Goal: Task Accomplishment & Management: Manage account settings

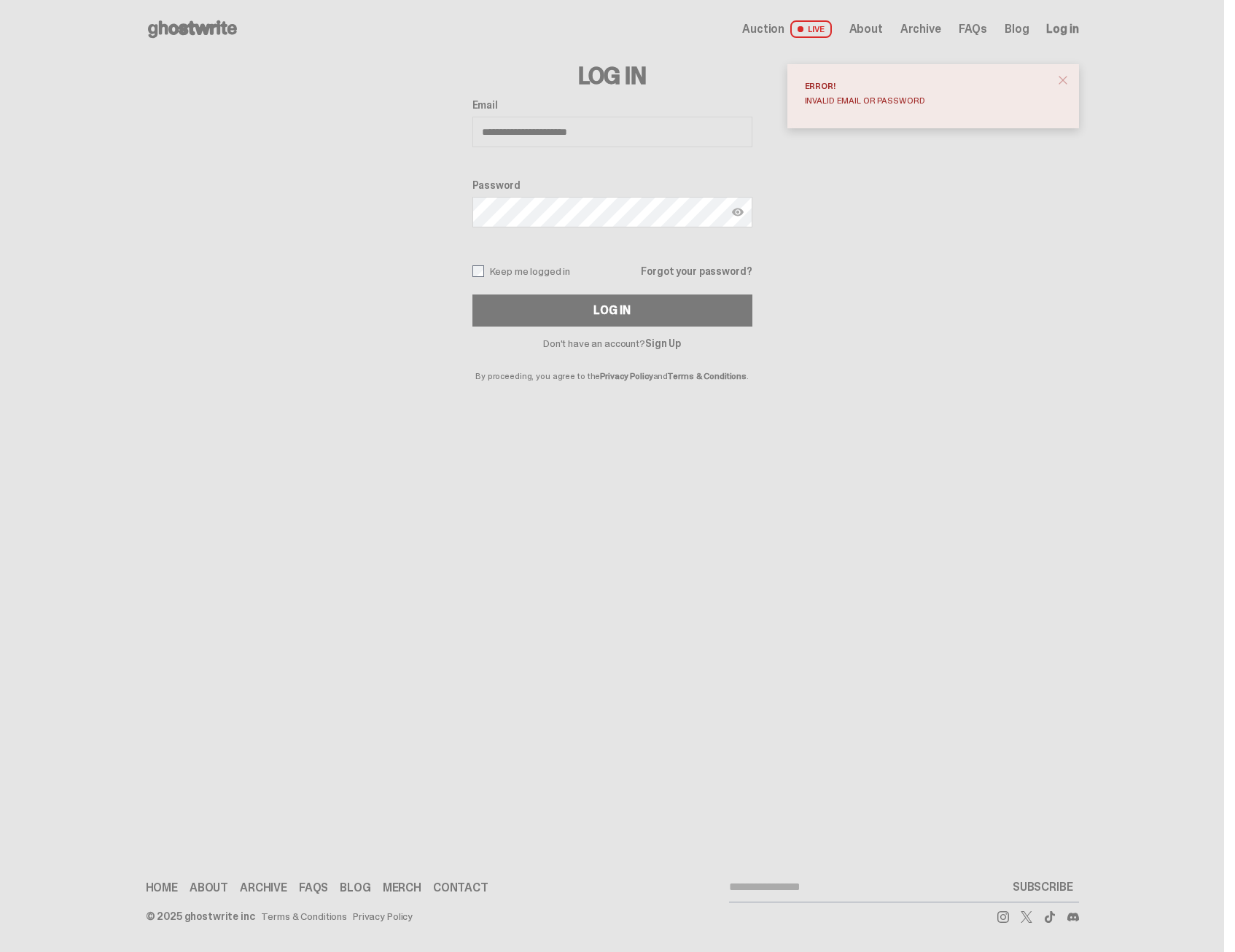
click at [735, 210] on img at bounding box center [737, 211] width 12 height 12
click at [613, 316] on div "Log In" at bounding box center [611, 310] width 36 height 12
click at [551, 274] on label "Keep me logged in" at bounding box center [521, 271] width 98 height 12
click at [563, 319] on button "Log In" at bounding box center [612, 310] width 280 height 32
click at [722, 211] on span at bounding box center [724, 211] width 12 height 12
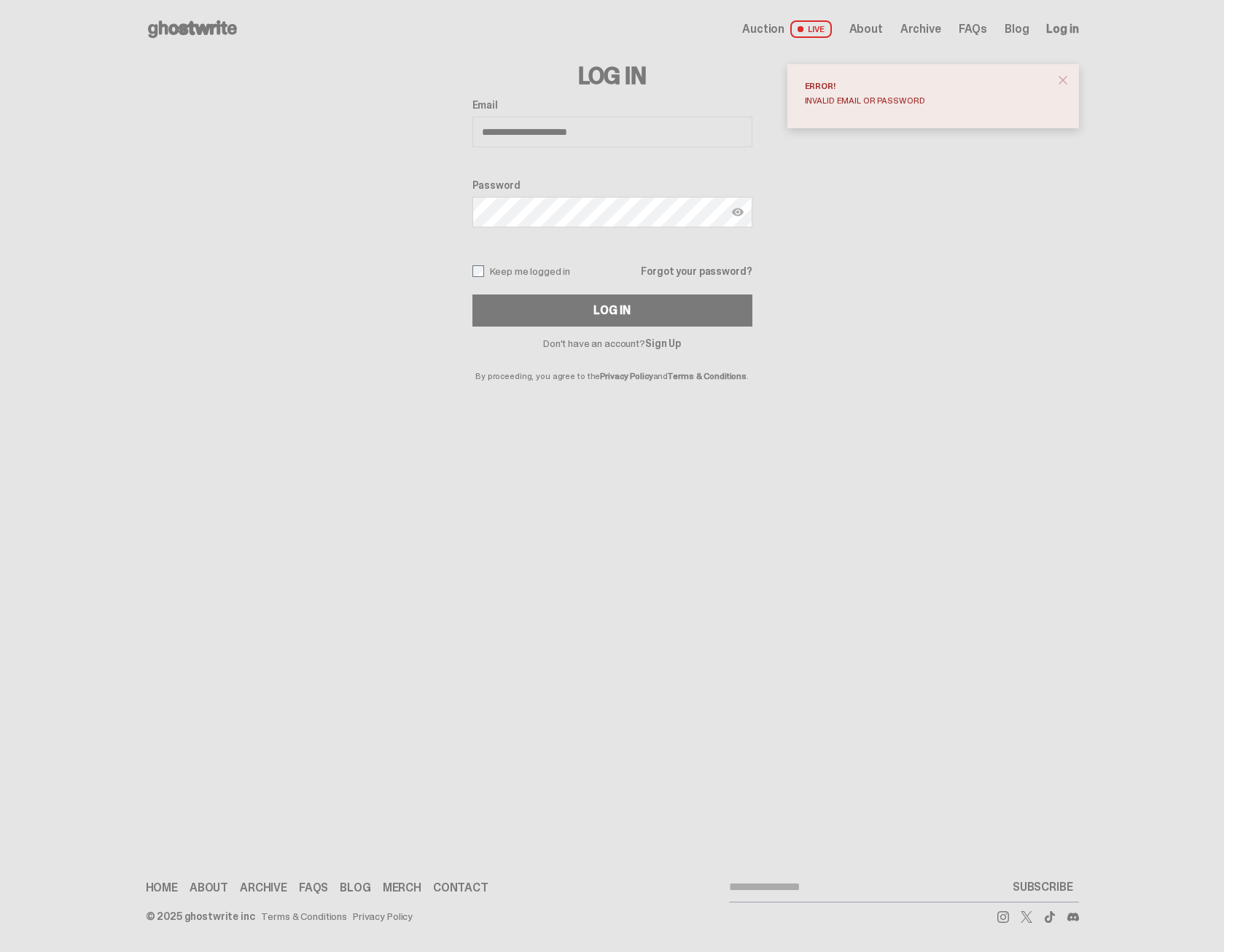
click at [533, 263] on div "**********" at bounding box center [612, 212] width 280 height 228
click at [534, 277] on label "Keep me logged in" at bounding box center [521, 271] width 98 height 12
click at [570, 302] on button "Log In" at bounding box center [612, 310] width 280 height 32
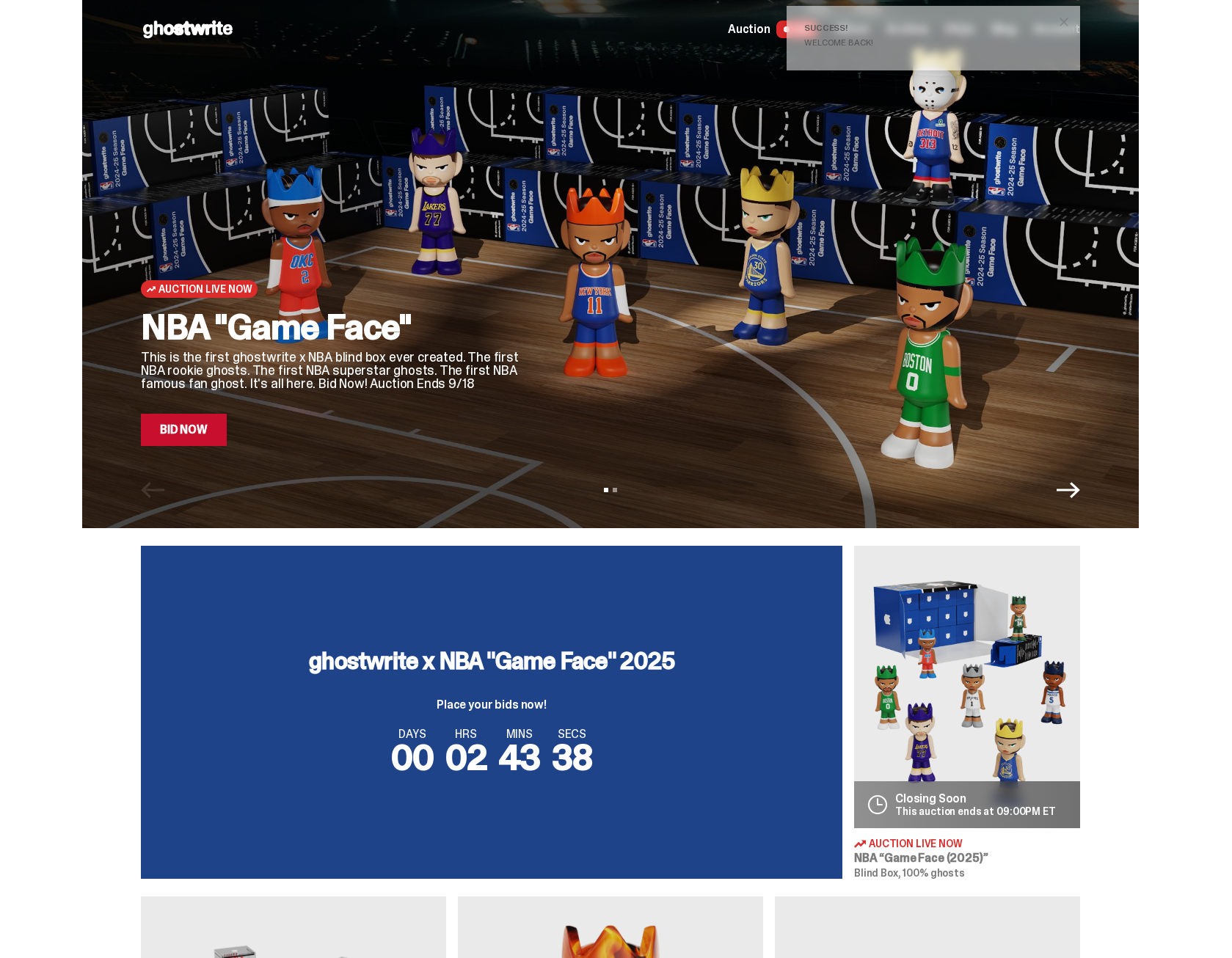
click at [1071, 18] on span "close" at bounding box center [1064, 22] width 14 height 14
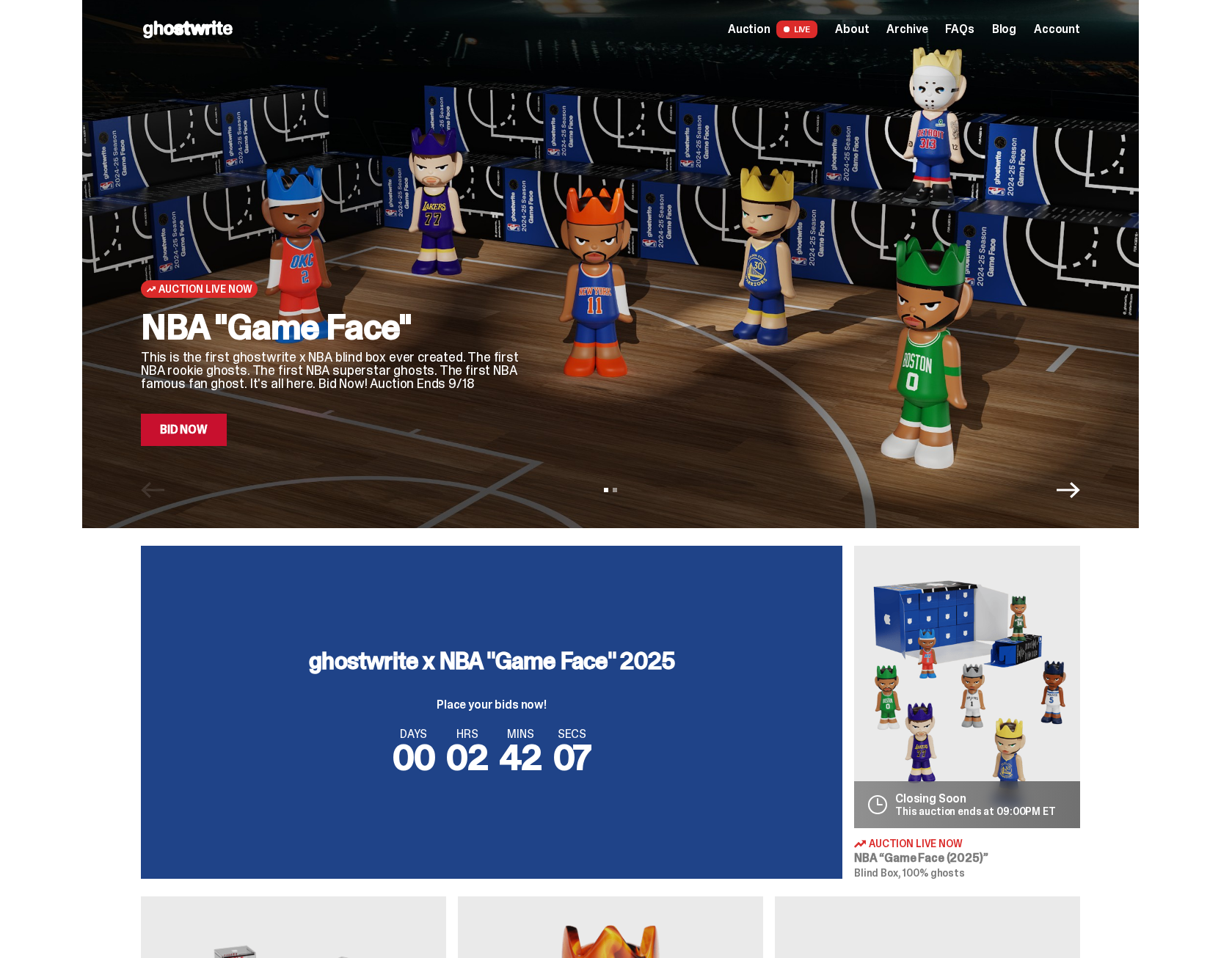
drag, startPoint x: 127, startPoint y: 694, endPoint x: 149, endPoint y: 625, distance: 72.4
click at [127, 694] on div "ghostwrite x NBA "Game Face" 2025 Place your bids now! DAYS 00 HRS 02 MINS 42 S…" at bounding box center [610, 712] width 1220 height 333
click at [34, 43] on div "Open main menu Home Auction LIVE About Archive FAQs Blog Account" at bounding box center [610, 29] width 1220 height 59
